Goal: Book appointment/travel/reservation

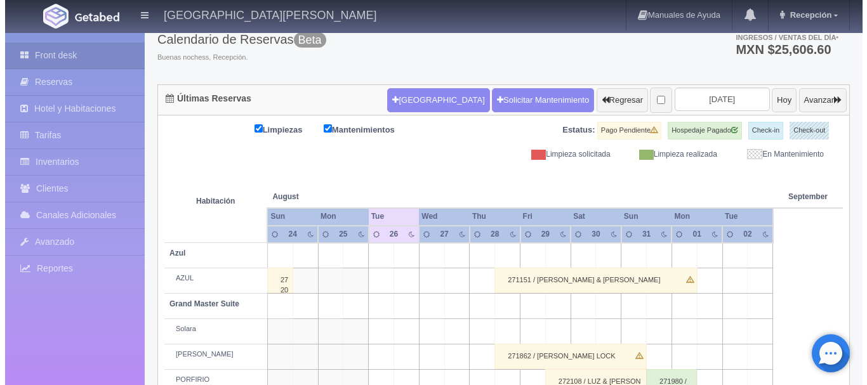
scroll to position [77, 0]
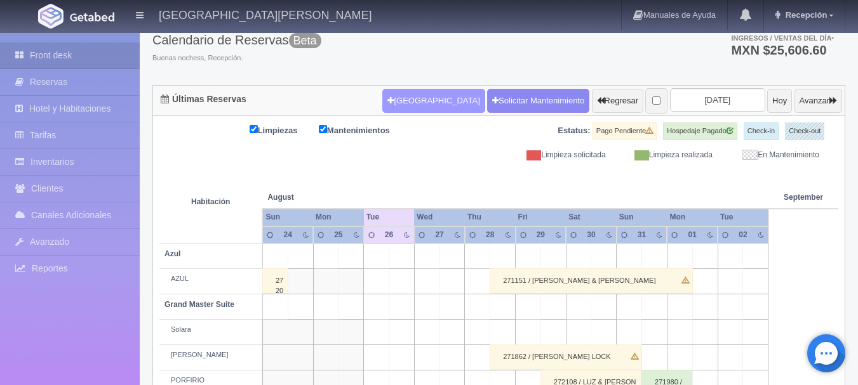
click at [415, 107] on button "[GEOGRAPHIC_DATA]" at bounding box center [433, 101] width 102 height 24
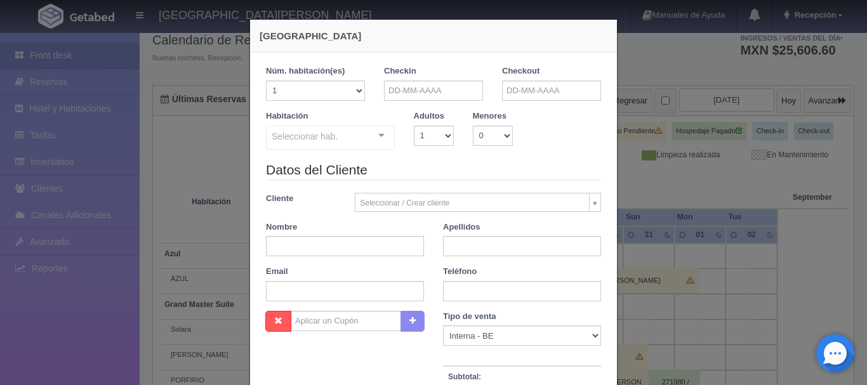
checkbox input "false"
click at [452, 91] on input "text" at bounding box center [433, 91] width 99 height 20
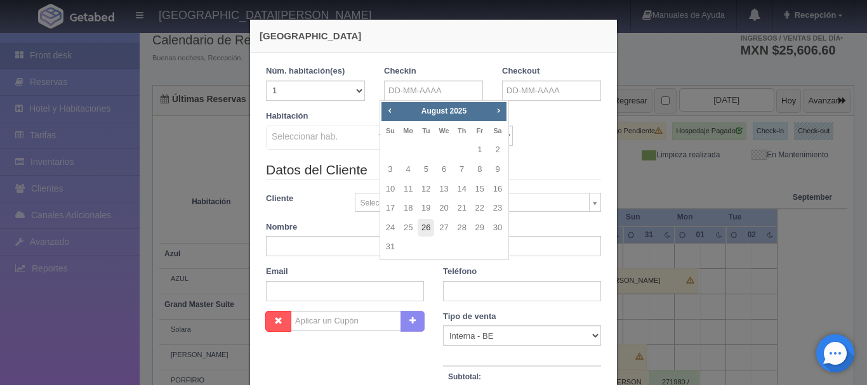
click at [427, 231] on link "26" at bounding box center [426, 228] width 17 height 18
type input "[DATE]"
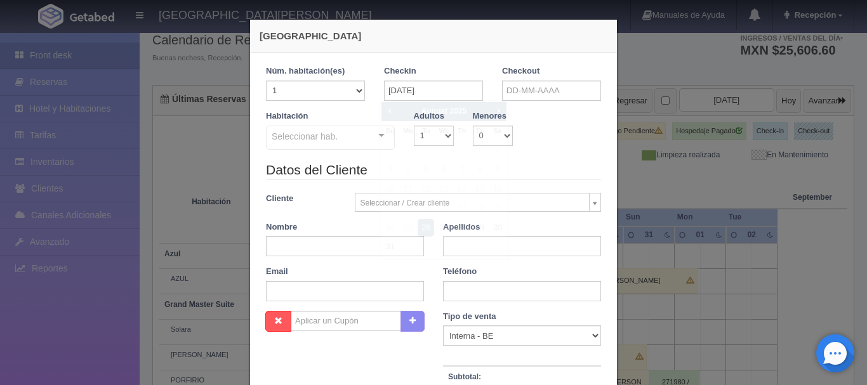
checkbox input "false"
click at [532, 98] on input "text" at bounding box center [551, 91] width 99 height 20
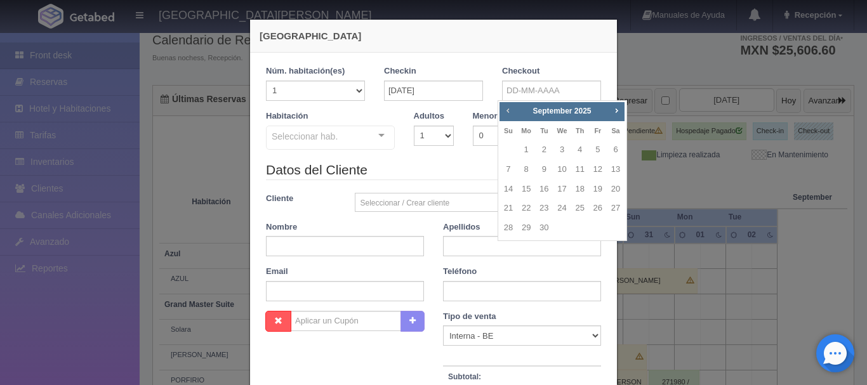
click at [508, 110] on span "Prev" at bounding box center [508, 110] width 10 height 10
click at [565, 230] on link "27" at bounding box center [562, 228] width 17 height 18
type input "[DATE]"
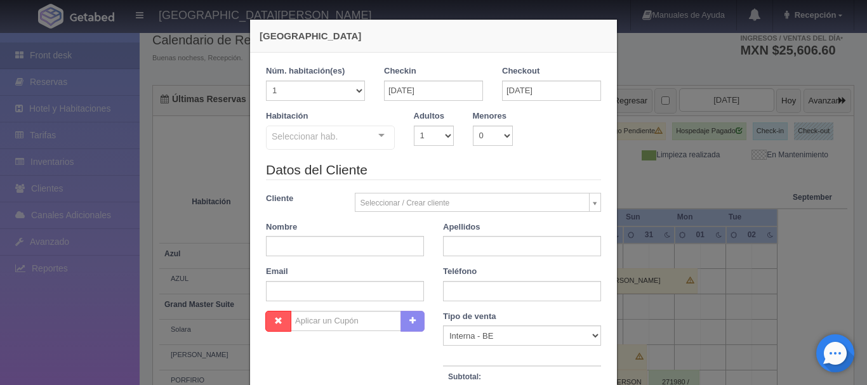
checkbox input "false"
click at [443, 137] on select "1 2 3 4 5 6 7 8 9 10" at bounding box center [434, 136] width 40 height 20
select select "2"
click at [414, 126] on select "1 2 3 4 5 6 7 8 9 10" at bounding box center [434, 136] width 40 height 20
click at [373, 136] on div "Seleccionar hab. Suite con 2 camas matrimoniales-No apta para menores Suite con…" at bounding box center [330, 138] width 129 height 25
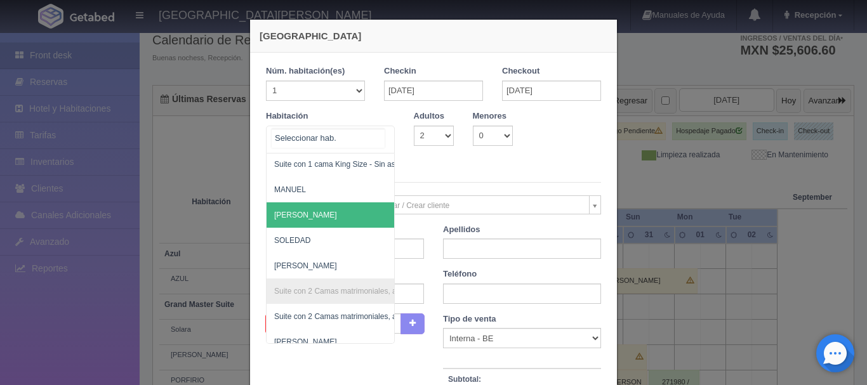
scroll to position [714, 0]
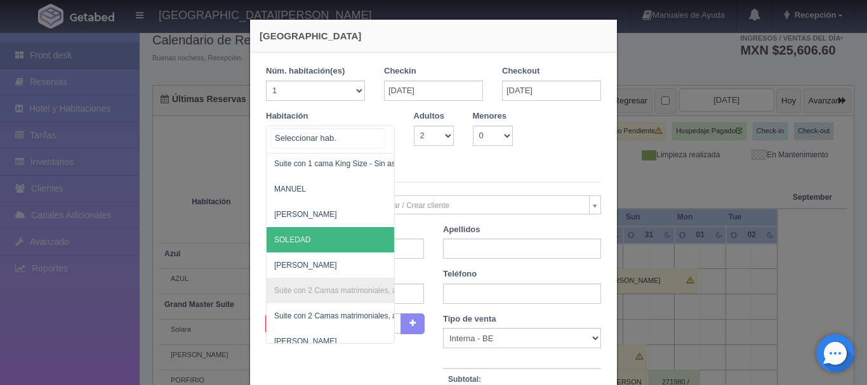
click at [312, 243] on span "SOLEDAD" at bounding box center [392, 239] width 251 height 25
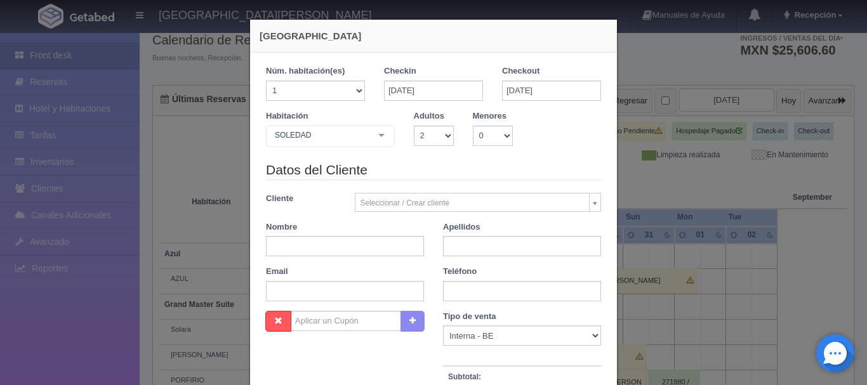
checkbox input "false"
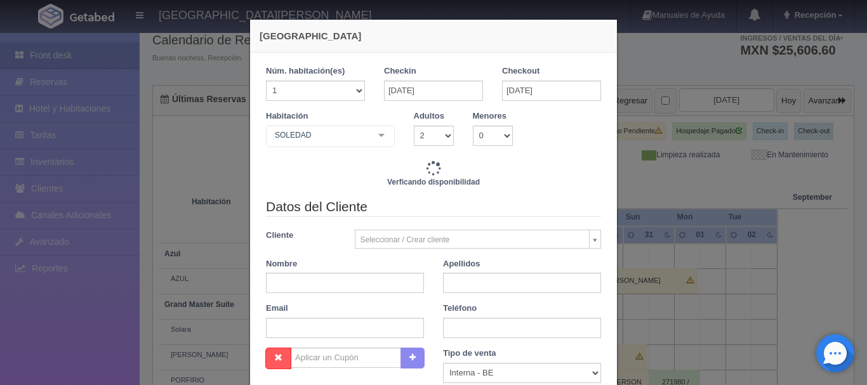
type input "3860.00"
checkbox input "false"
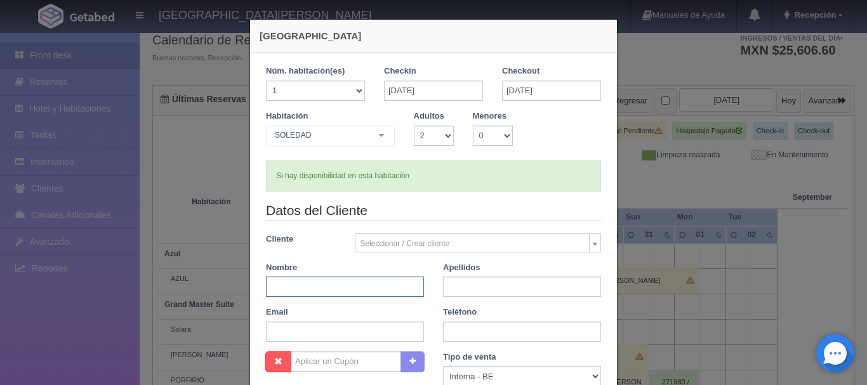
click at [394, 284] on input "text" at bounding box center [345, 287] width 158 height 20
type input "[PERSON_NAME]"
click at [474, 333] on input "text" at bounding box center [522, 332] width 158 height 20
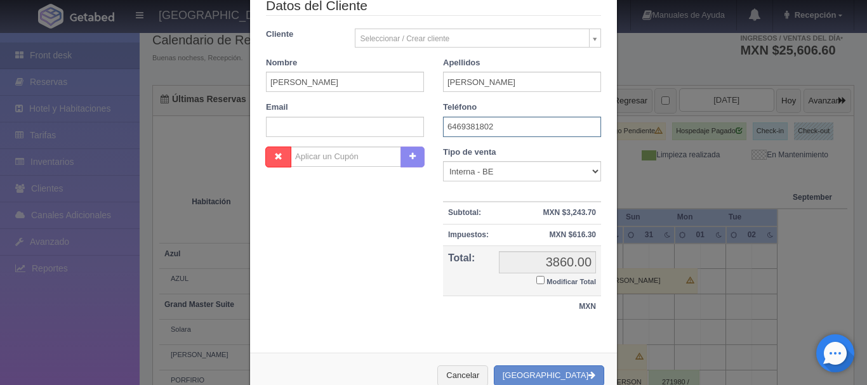
scroll to position [239, 0]
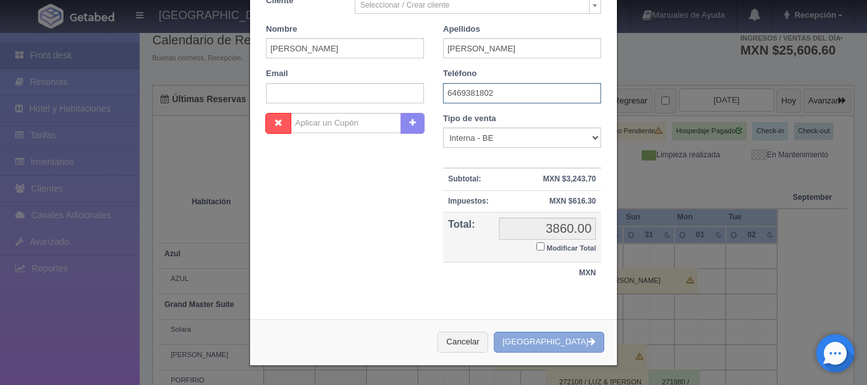
type input "6469381802"
click at [563, 341] on button "[GEOGRAPHIC_DATA]" at bounding box center [549, 342] width 110 height 21
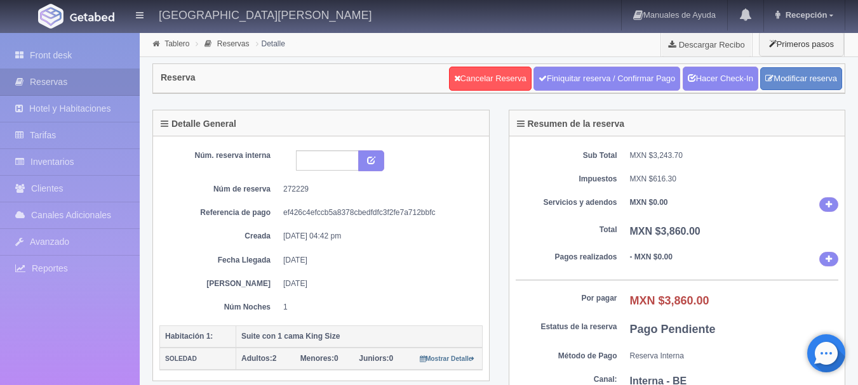
click at [78, 15] on img at bounding box center [92, 17] width 44 height 10
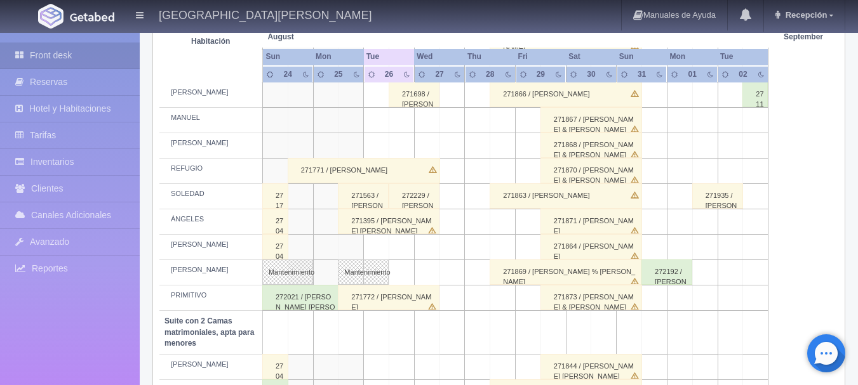
scroll to position [653, 0]
